Goal: Navigation & Orientation: Understand site structure

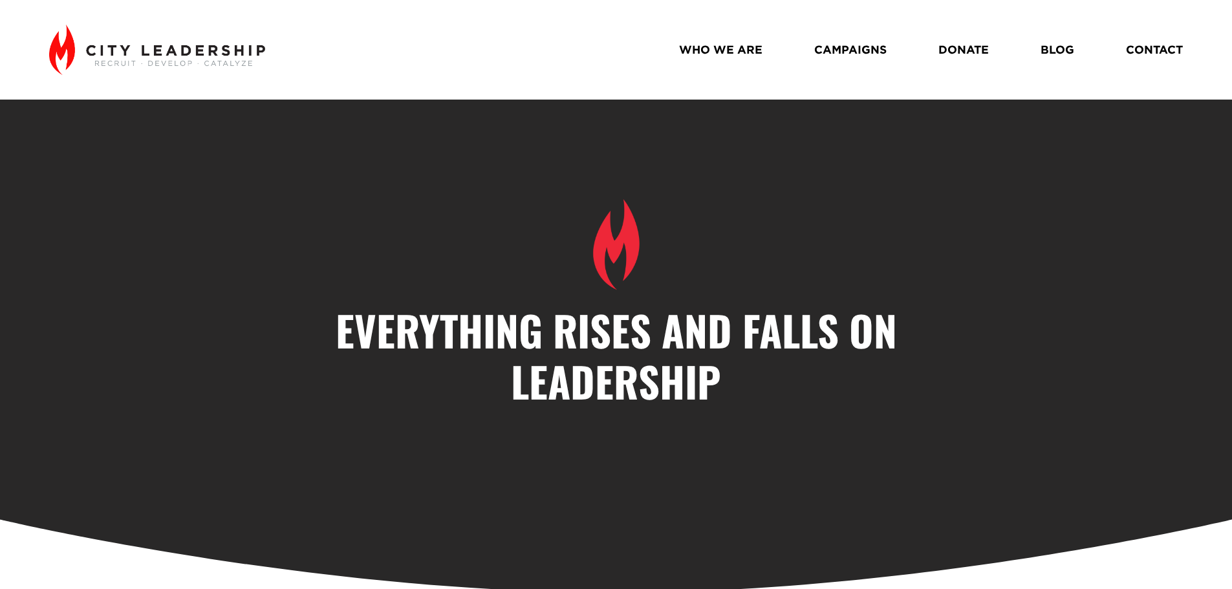
drag, startPoint x: 356, startPoint y: 416, endPoint x: 339, endPoint y: 173, distance: 243.2
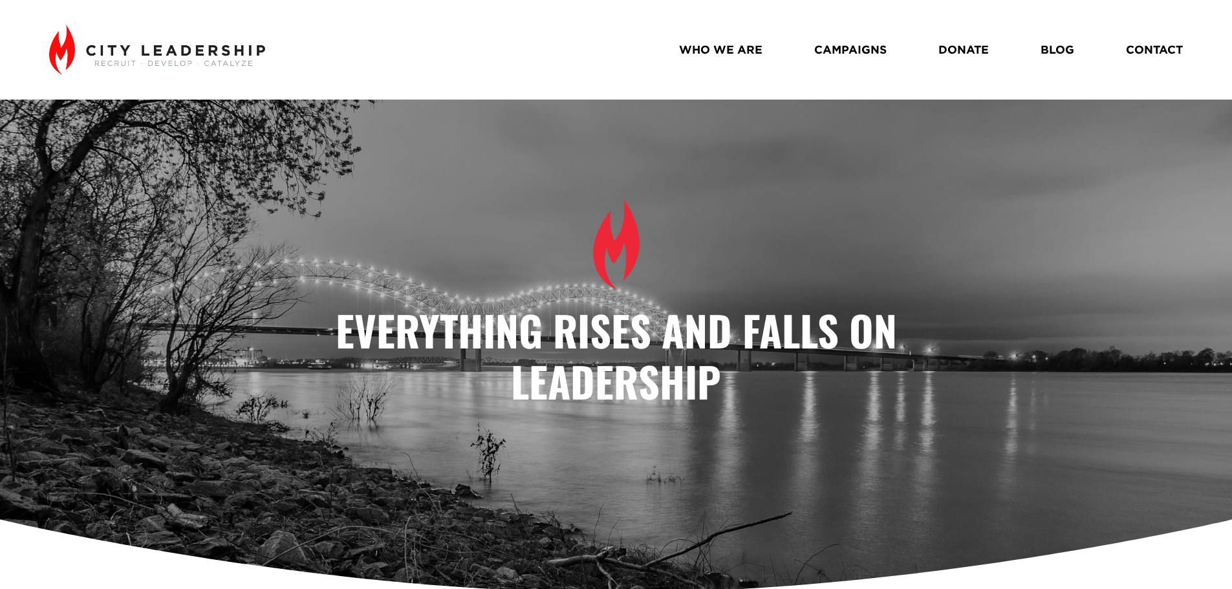
click at [717, 52] on link "WHO WE ARE" at bounding box center [720, 49] width 83 height 23
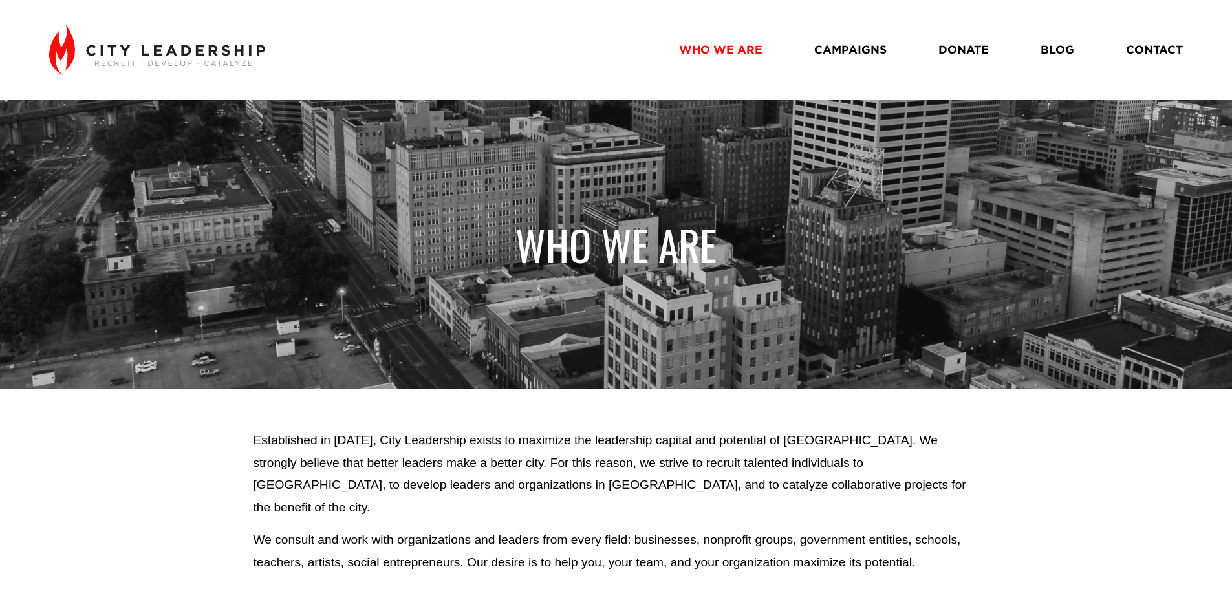
drag, startPoint x: 922, startPoint y: 356, endPoint x: 792, endPoint y: 86, distance: 300.0
click at [843, 52] on link "CAMPAIGNS" at bounding box center [850, 49] width 72 height 23
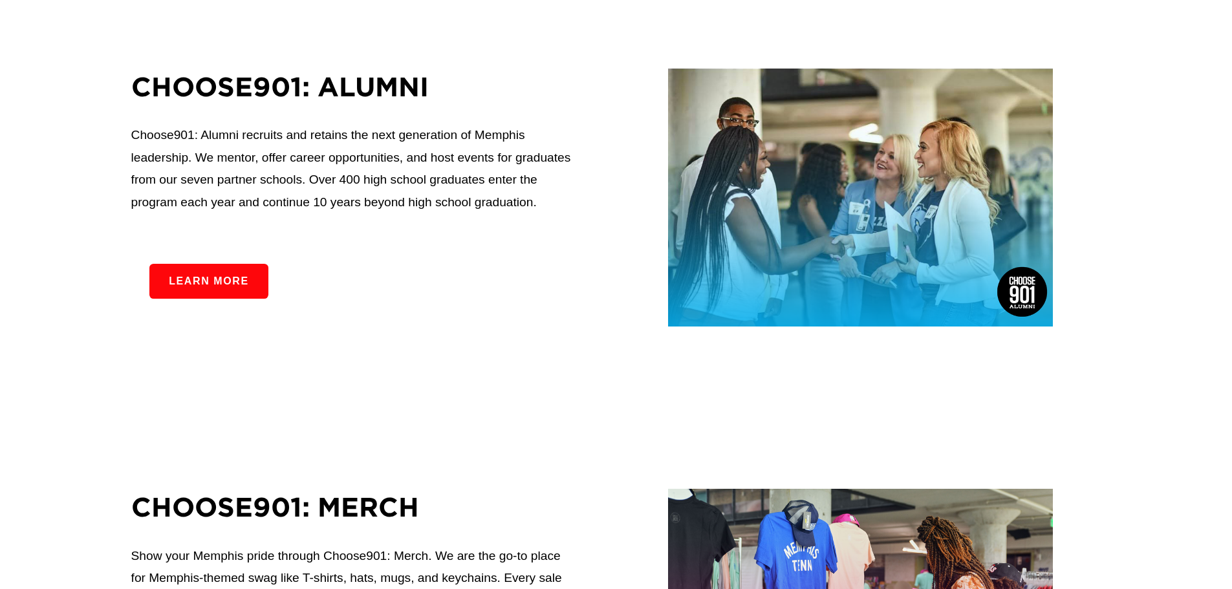
drag, startPoint x: 490, startPoint y: 245, endPoint x: 497, endPoint y: 285, distance: 40.8
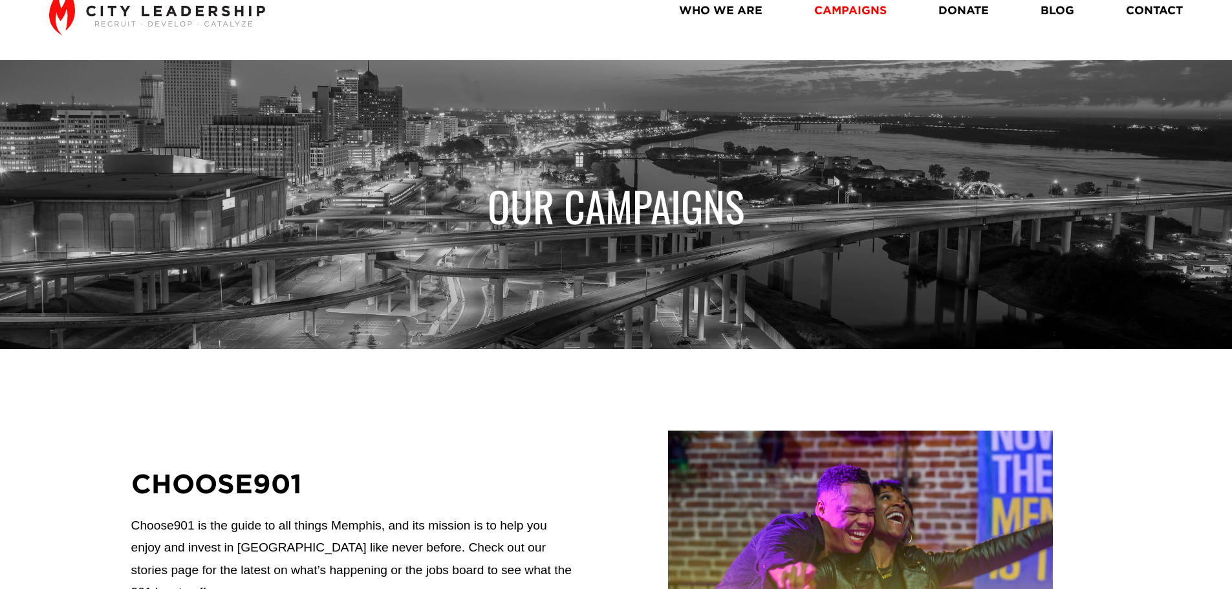
drag, startPoint x: 544, startPoint y: 370, endPoint x: 537, endPoint y: 153, distance: 217.4
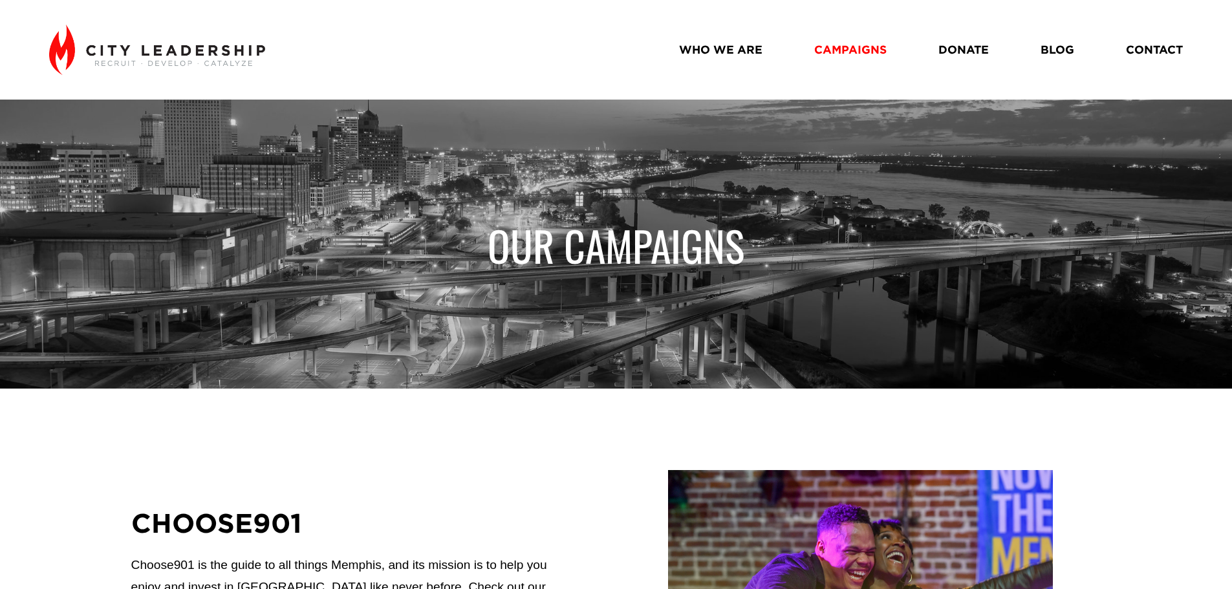
click at [1057, 48] on link "BLOG" at bounding box center [1058, 49] width 34 height 23
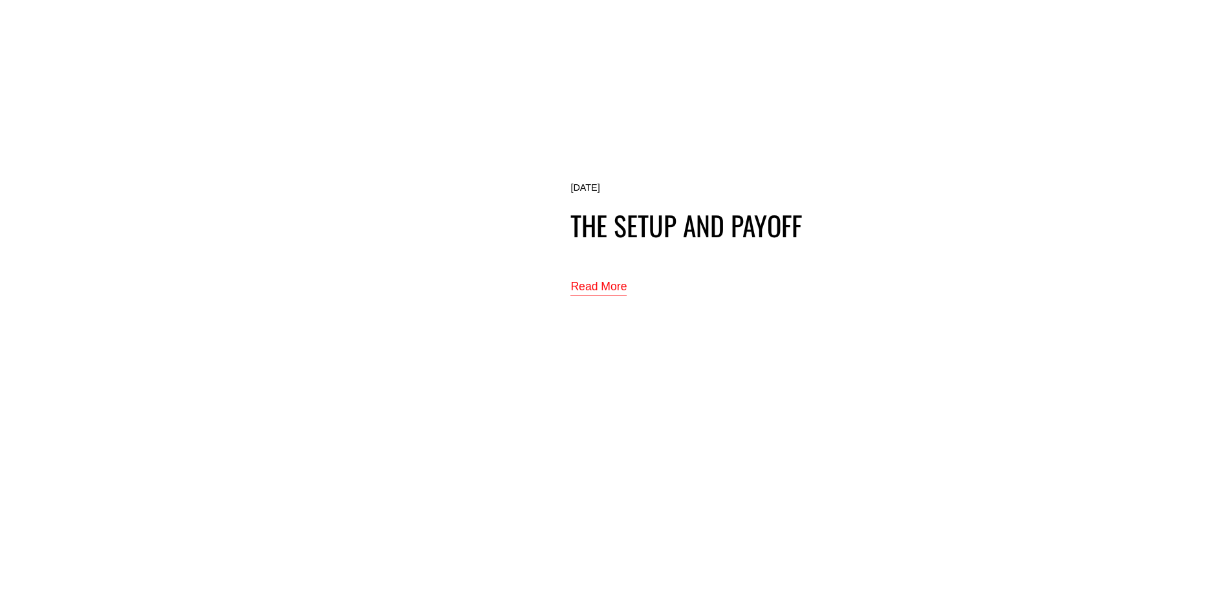
scroll to position [2506, 0]
